Goal: Information Seeking & Learning: Learn about a topic

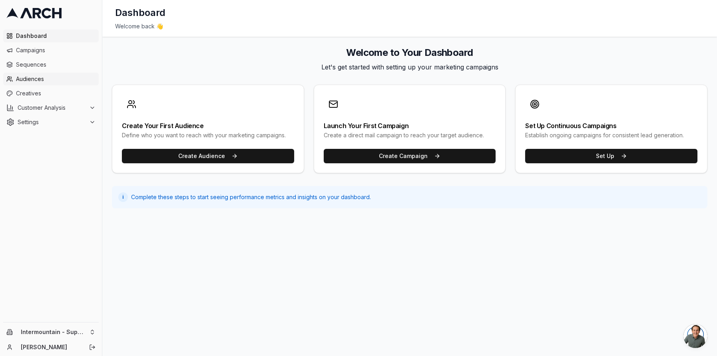
click at [39, 76] on span "Audiences" at bounding box center [56, 79] width 80 height 8
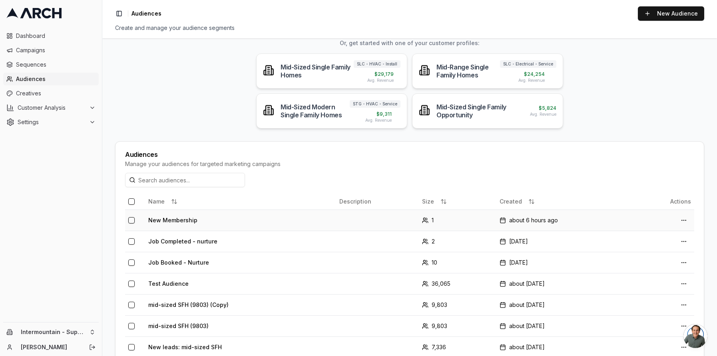
scroll to position [76, 0]
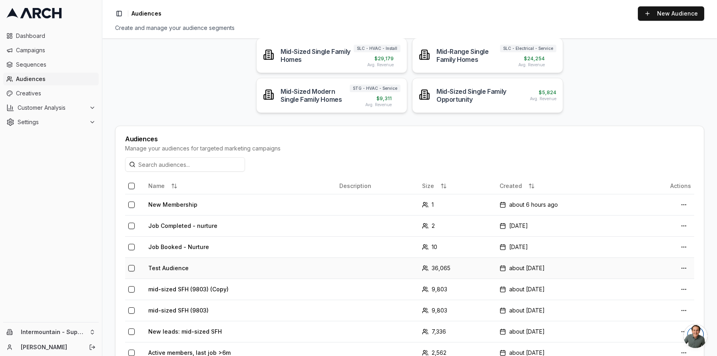
click at [225, 273] on td "Test Audience" at bounding box center [240, 268] width 191 height 21
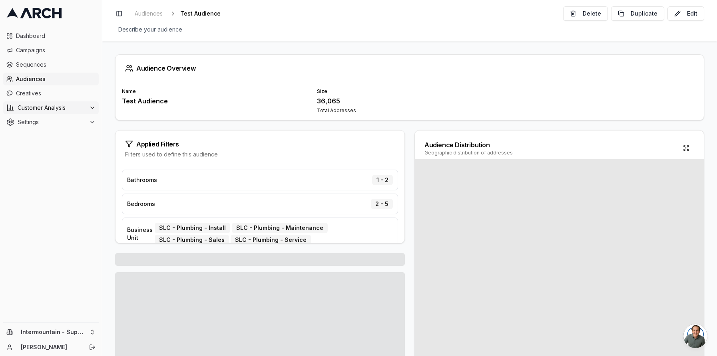
click at [47, 111] on span "Customer Analysis" at bounding box center [52, 108] width 68 height 8
click at [52, 119] on span "Overview" at bounding box center [42, 121] width 26 height 8
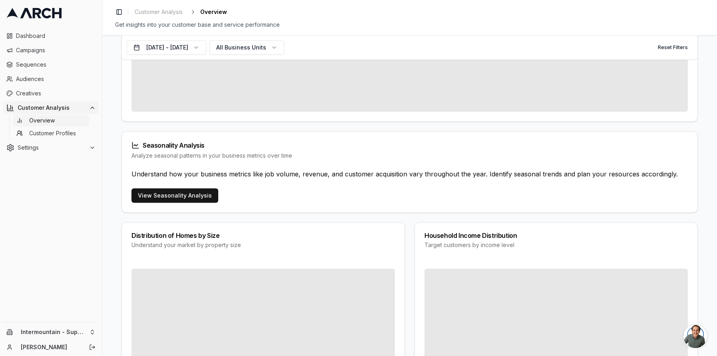
scroll to position [442, 0]
click at [203, 197] on link "View Seasonality Analysis" at bounding box center [174, 196] width 87 height 14
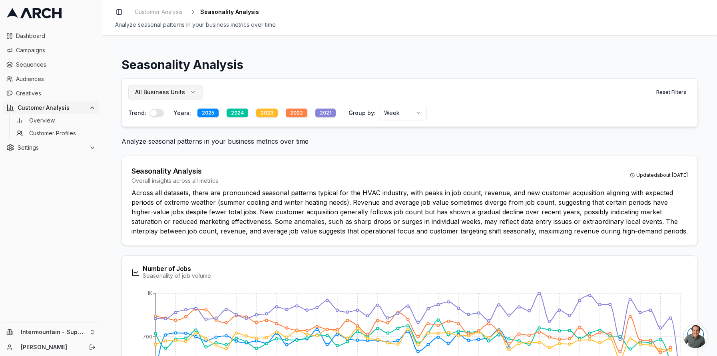
click at [190, 89] on button "All Business Units" at bounding box center [165, 92] width 75 height 14
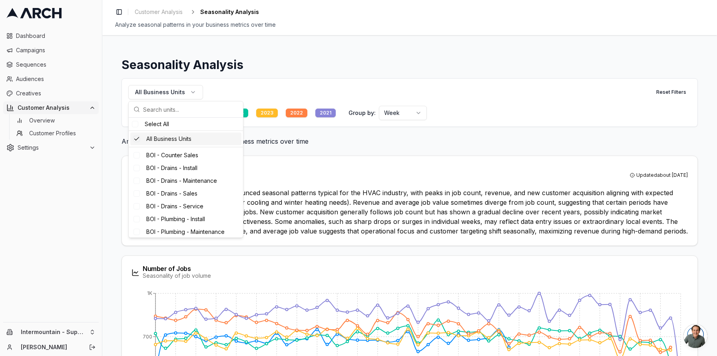
click at [456, 160] on div "Seasonality Analysis Overall insights across all metrics Updated about [DATE] A…" at bounding box center [409, 201] width 575 height 90
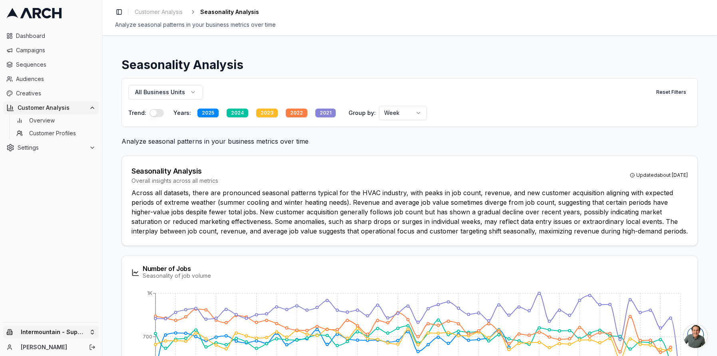
click at [78, 333] on html "Dashboard Campaigns Sequences Audiences Creatives Customer Analysis Overview Cu…" at bounding box center [358, 178] width 717 height 356
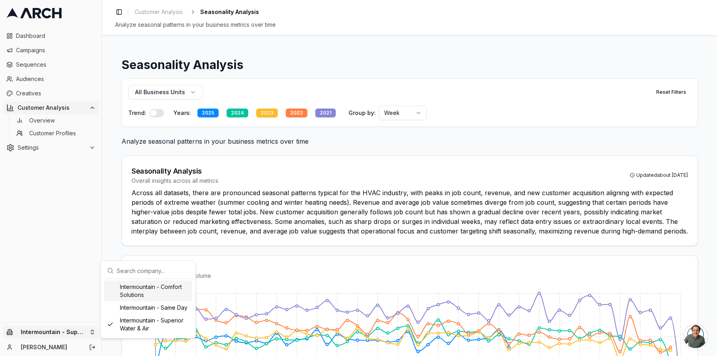
click at [268, 259] on html "Dashboard Campaigns Sequences Audiences Creatives Customer Analysis Overview Cu…" at bounding box center [358, 178] width 717 height 356
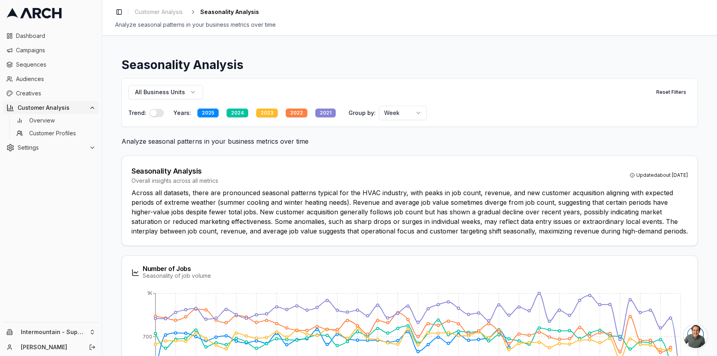
click at [57, 111] on span "Customer Analysis" at bounding box center [52, 108] width 68 height 8
click at [68, 108] on span "Customer Analysis" at bounding box center [52, 108] width 68 height 8
click at [42, 121] on span "Overview" at bounding box center [42, 121] width 26 height 8
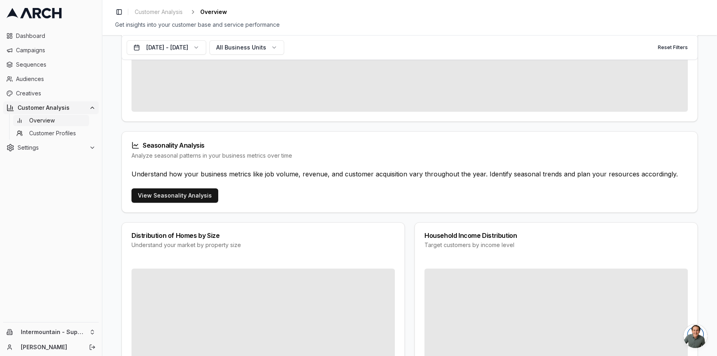
scroll to position [441, 0]
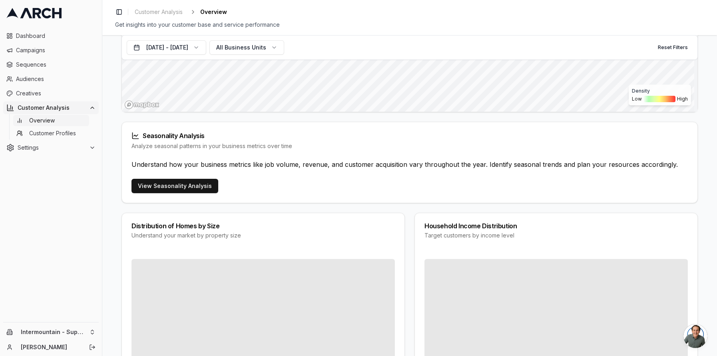
click at [157, 197] on div "View Seasonality Analysis" at bounding box center [409, 191] width 575 height 24
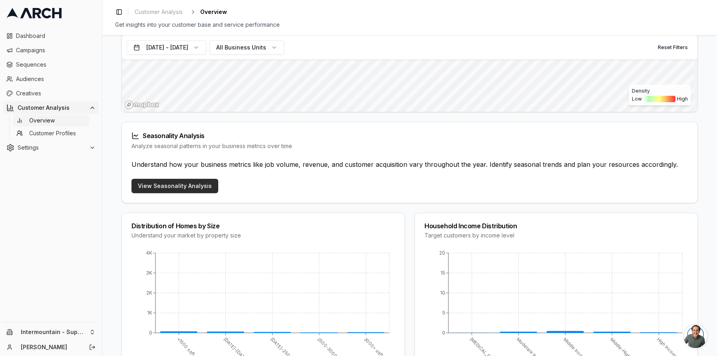
click at [161, 189] on link "View Seasonality Analysis" at bounding box center [174, 186] width 87 height 14
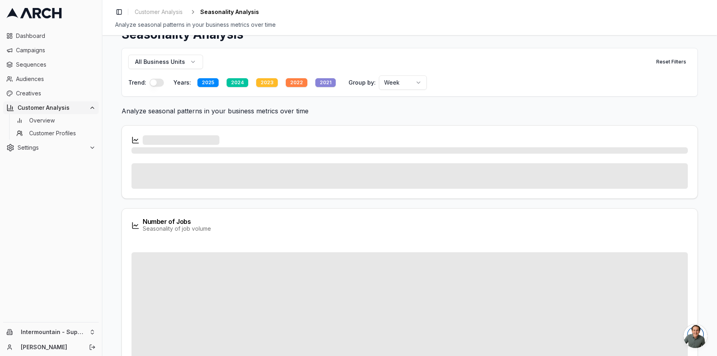
scroll to position [13, 0]
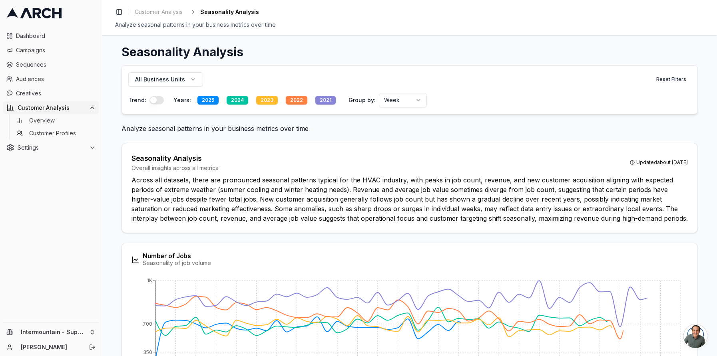
click at [322, 102] on div "2021" at bounding box center [325, 100] width 20 height 9
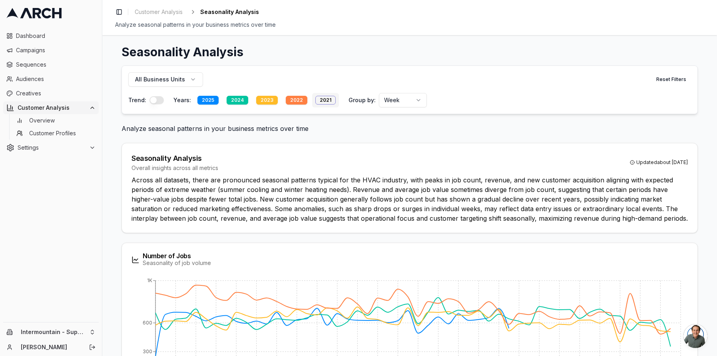
click at [322, 102] on div "2021" at bounding box center [325, 100] width 20 height 9
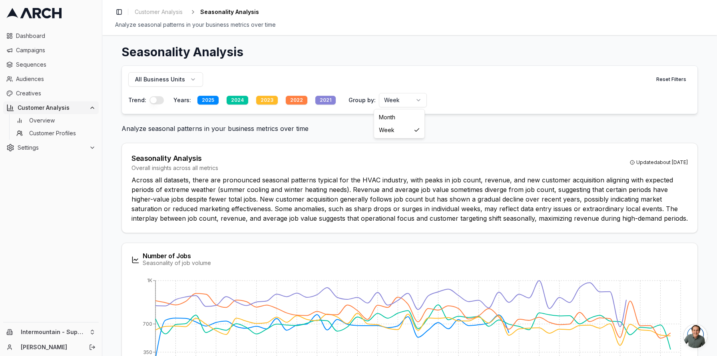
click at [408, 99] on html "Dashboard Campaigns Sequences Audiences Creatives Customer Analysis Overview Cu…" at bounding box center [358, 178] width 717 height 356
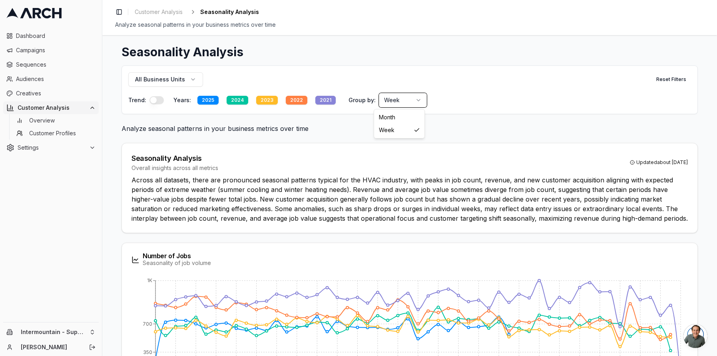
click at [333, 128] on html "Dashboard Campaigns Sequences Audiences Creatives Customer Analysis Overview Cu…" at bounding box center [358, 178] width 717 height 356
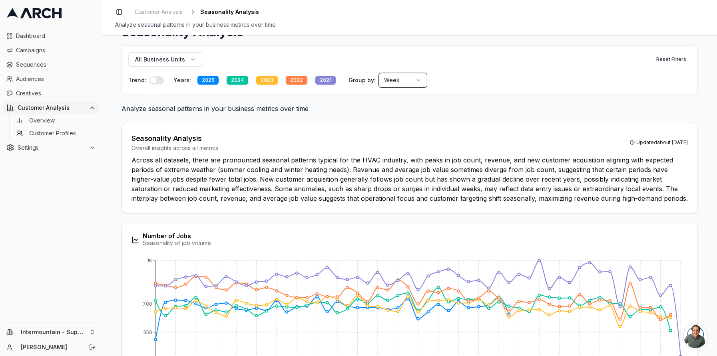
scroll to position [36, 0]
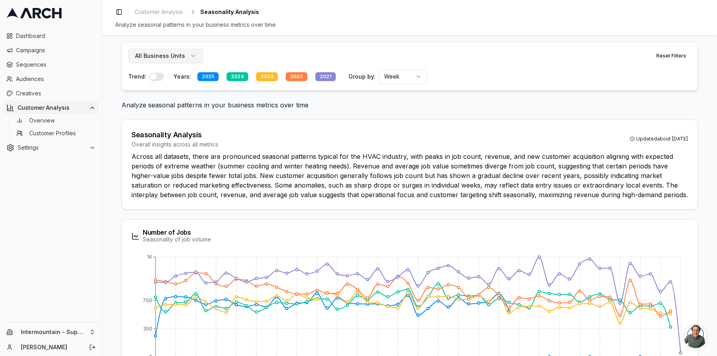
click at [191, 54] on button "All Business Units" at bounding box center [165, 56] width 75 height 14
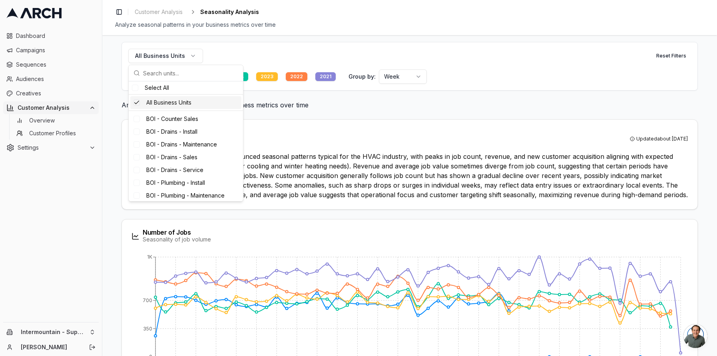
click at [137, 104] on div "Suggestions" at bounding box center [136, 103] width 6 height 6
click at [135, 104] on div "Suggestions" at bounding box center [136, 103] width 6 height 6
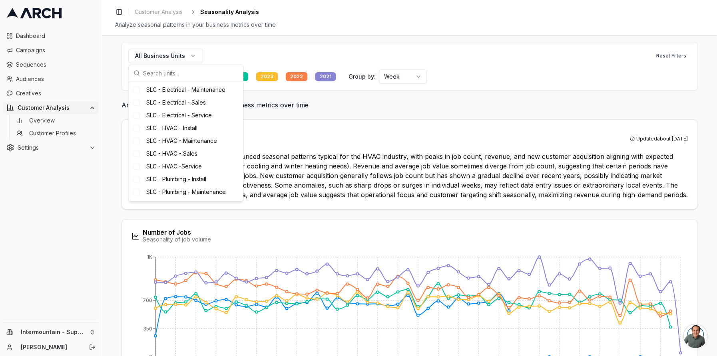
scroll to position [291, 0]
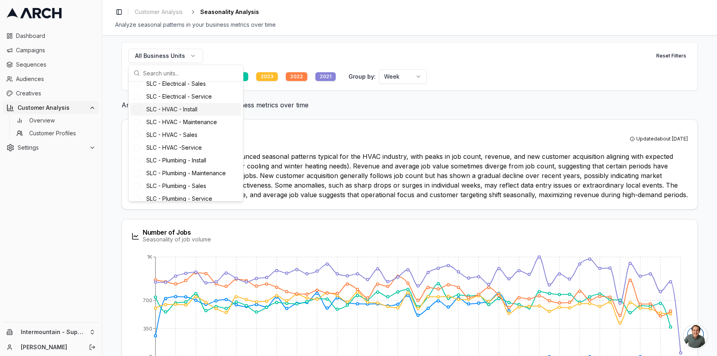
click at [137, 113] on div "Suggestions" at bounding box center [136, 109] width 6 height 6
click at [137, 129] on div "SLC - HVAC - Maintenance" at bounding box center [185, 122] width 111 height 13
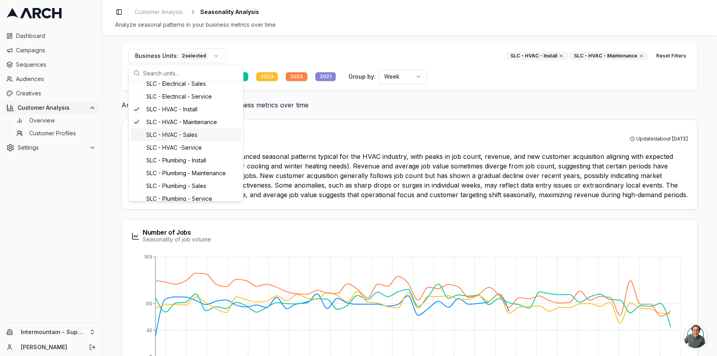
click at [137, 141] on div "SLC - HVAC - Sales" at bounding box center [185, 135] width 111 height 13
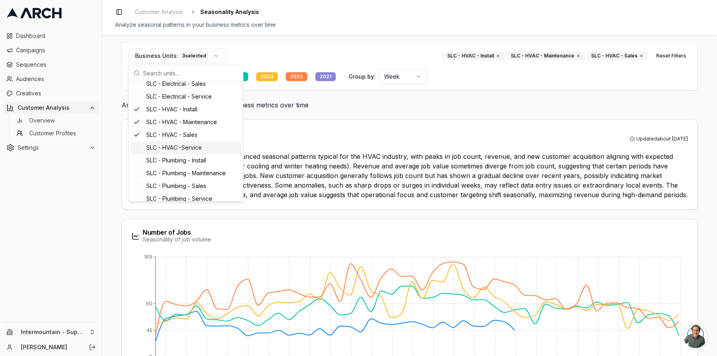
click at [137, 151] on div "Suggestions" at bounding box center [136, 148] width 6 height 6
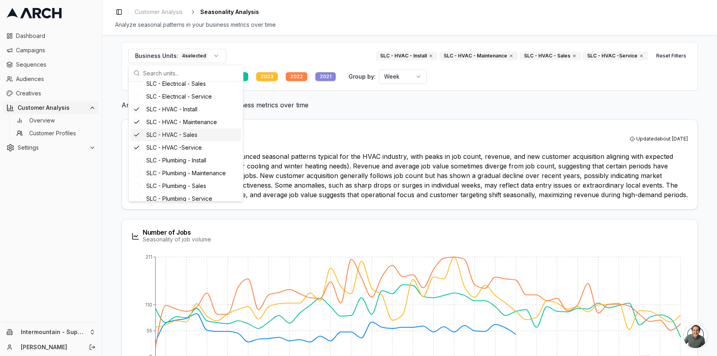
click at [314, 129] on div "Seasonality Analysis Overall insights across all metrics Updated about [DATE] A…" at bounding box center [409, 165] width 575 height 90
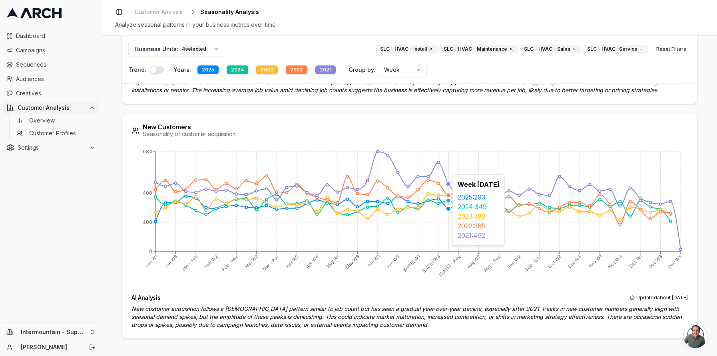
scroll to position [870, 0]
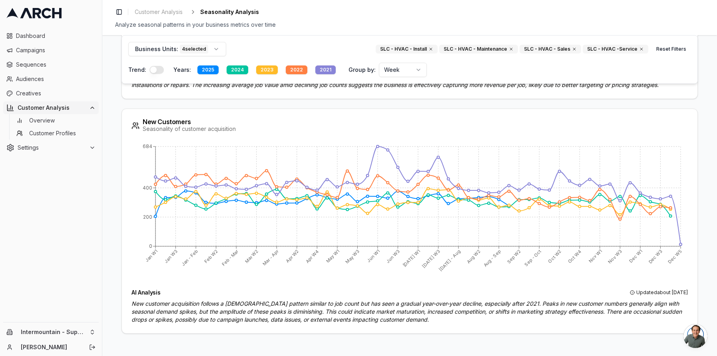
click at [155, 70] on button "button" at bounding box center [156, 70] width 14 height 8
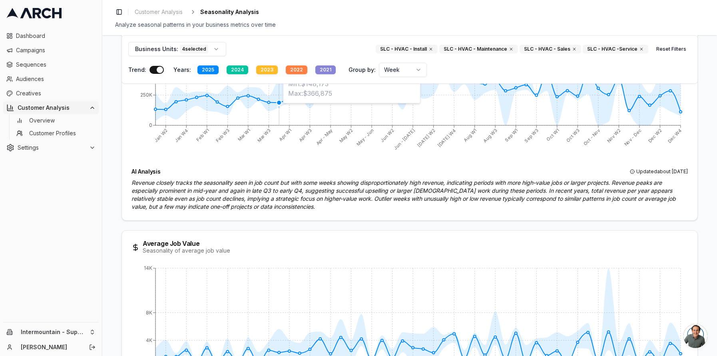
scroll to position [450, 0]
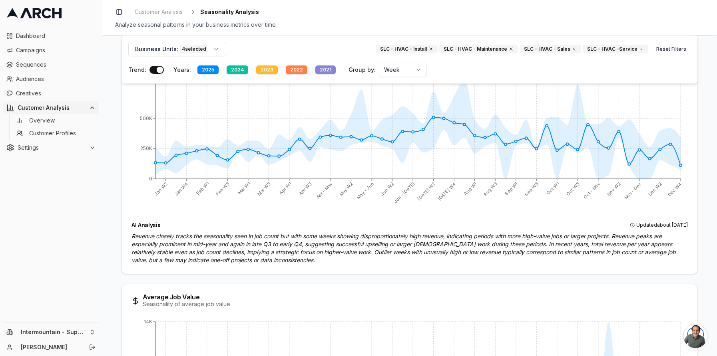
click at [152, 68] on button "button" at bounding box center [156, 70] width 14 height 8
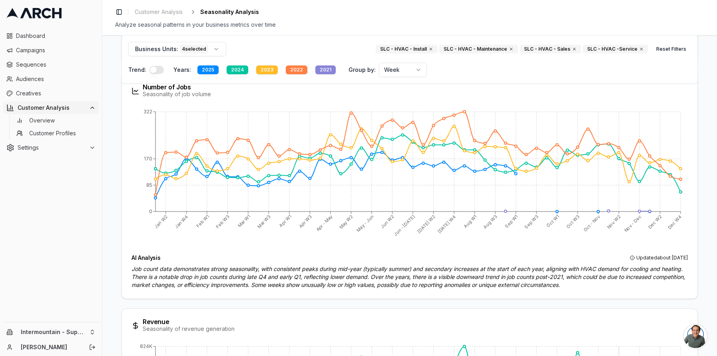
scroll to position [181, 0]
click at [298, 70] on div "2022" at bounding box center [297, 70] width 22 height 9
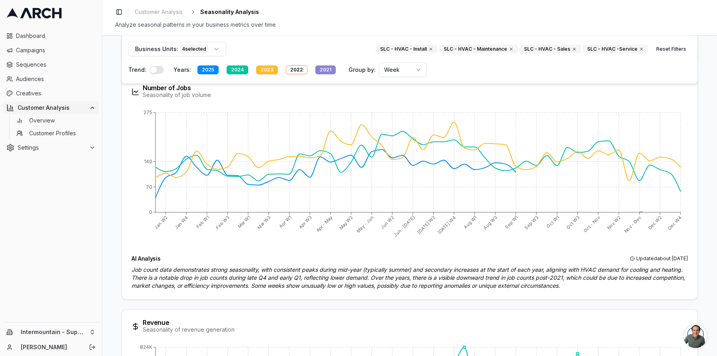
click at [321, 69] on div "2021" at bounding box center [325, 70] width 20 height 9
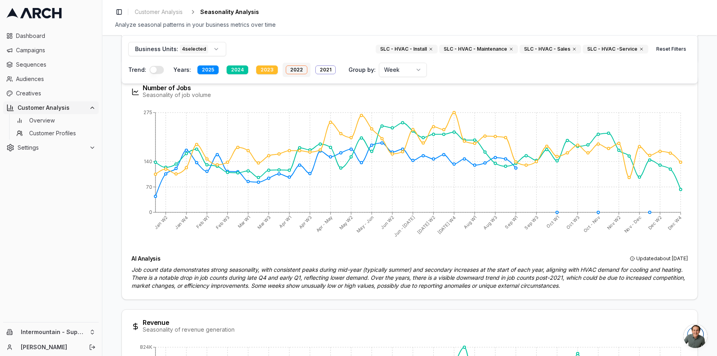
click at [288, 71] on div "2022" at bounding box center [297, 70] width 22 height 9
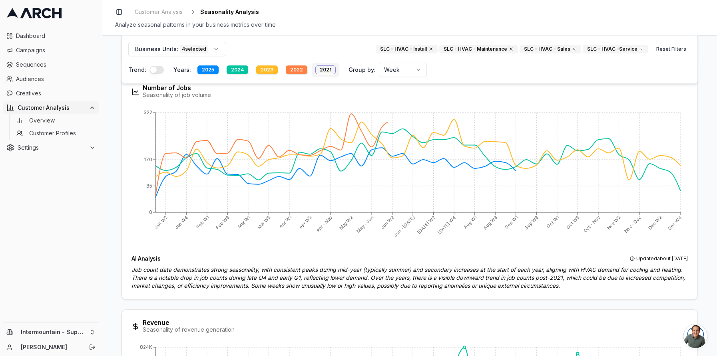
click at [322, 69] on div "2021" at bounding box center [325, 70] width 20 height 9
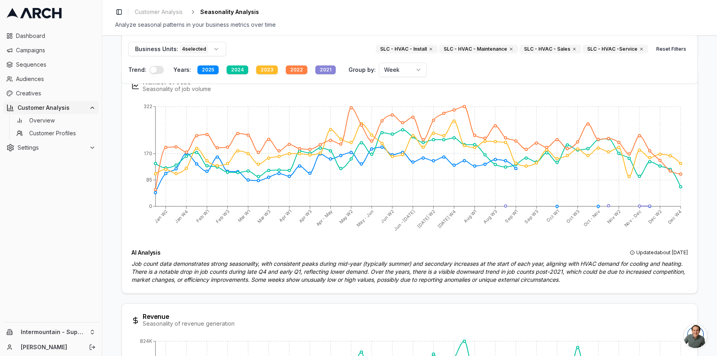
scroll to position [183, 0]
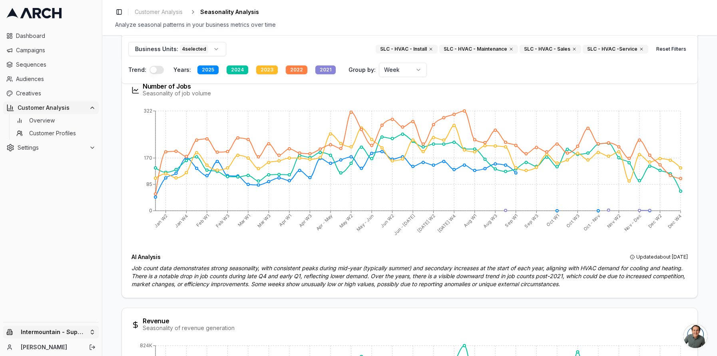
click at [76, 328] on html "Dashboard Campaigns Sequences Audiences Creatives Customer Analysis Overview Cu…" at bounding box center [358, 178] width 717 height 356
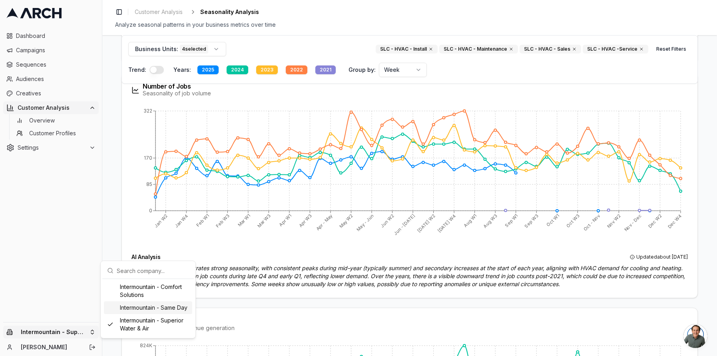
click at [174, 310] on div "Intermountain - Same Day" at bounding box center [148, 308] width 88 height 13
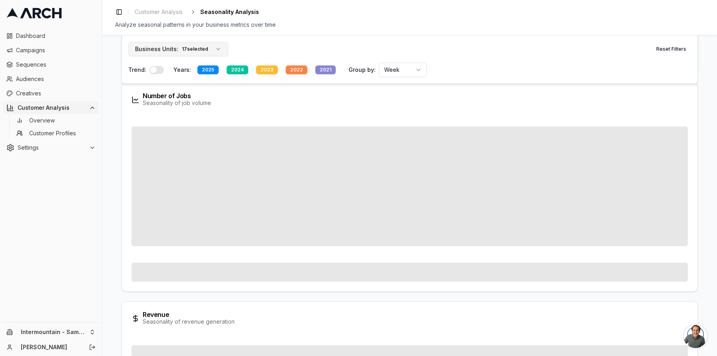
click at [213, 52] on button "Business Units: 17 selected" at bounding box center [178, 49] width 100 height 14
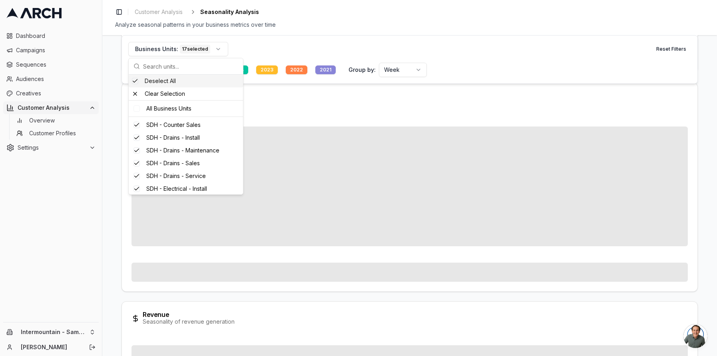
click at [336, 44] on div "Business Units: 17 selected Reset Filters" at bounding box center [409, 49] width 563 height 14
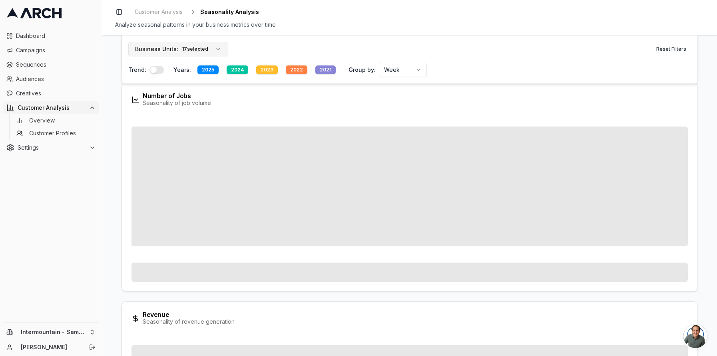
click at [201, 48] on div "17 selected" at bounding box center [195, 49] width 30 height 9
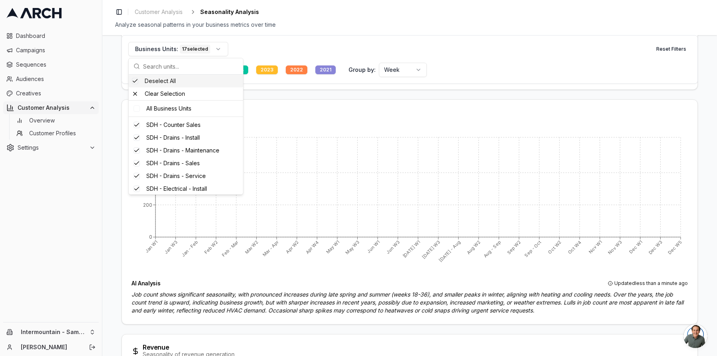
scroll to position [173, 0]
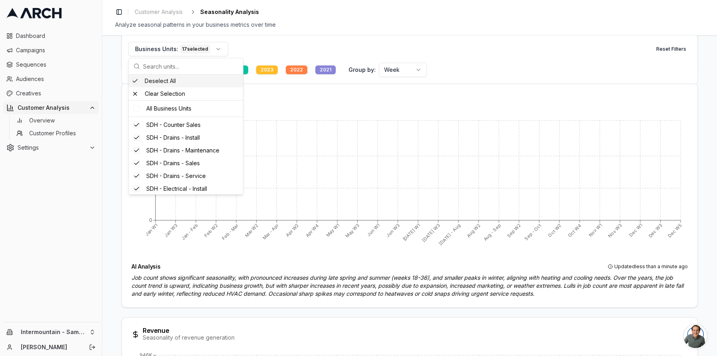
click at [58, 295] on div "Dashboard Campaigns Sequences Audiences Creatives Customer Analysis Overview Cu…" at bounding box center [51, 174] width 102 height 296
